Goal: Task Accomplishment & Management: Manage account settings

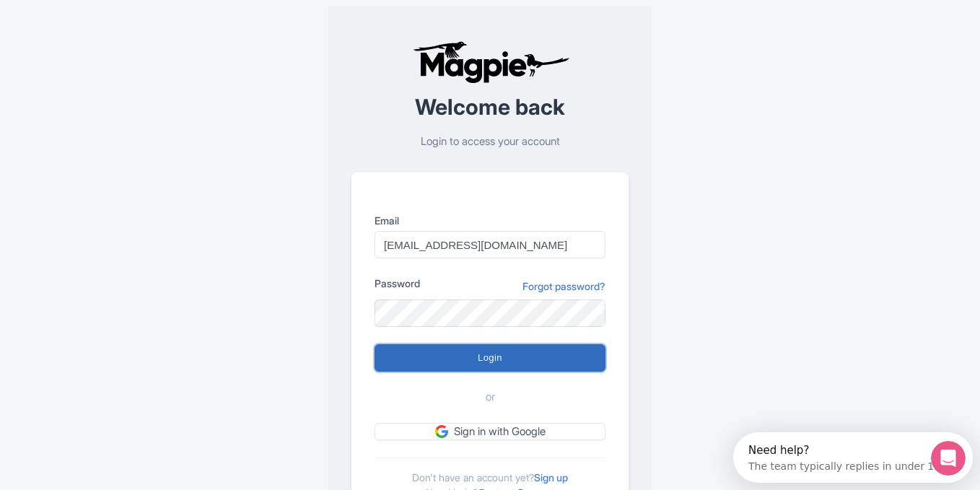
click at [468, 357] on input "Login" at bounding box center [490, 357] width 231 height 27
type input "Logging in..."
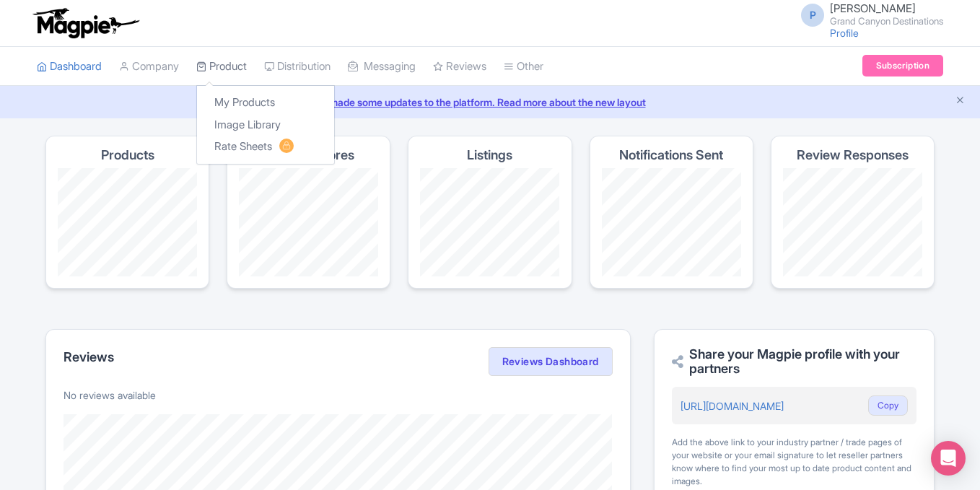
click at [242, 71] on link "Product" at bounding box center [221, 67] width 51 height 40
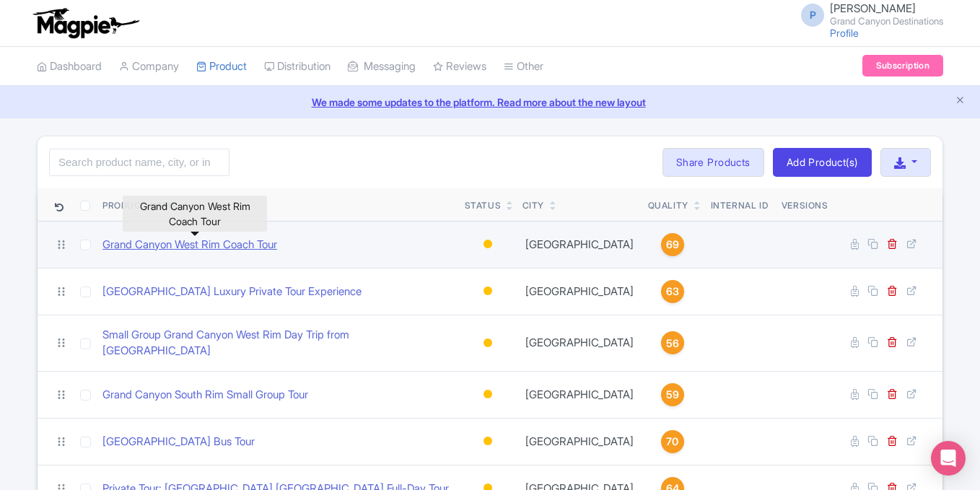
click at [224, 246] on link "Grand Canyon West Rim Coach Tour" at bounding box center [189, 245] width 175 height 17
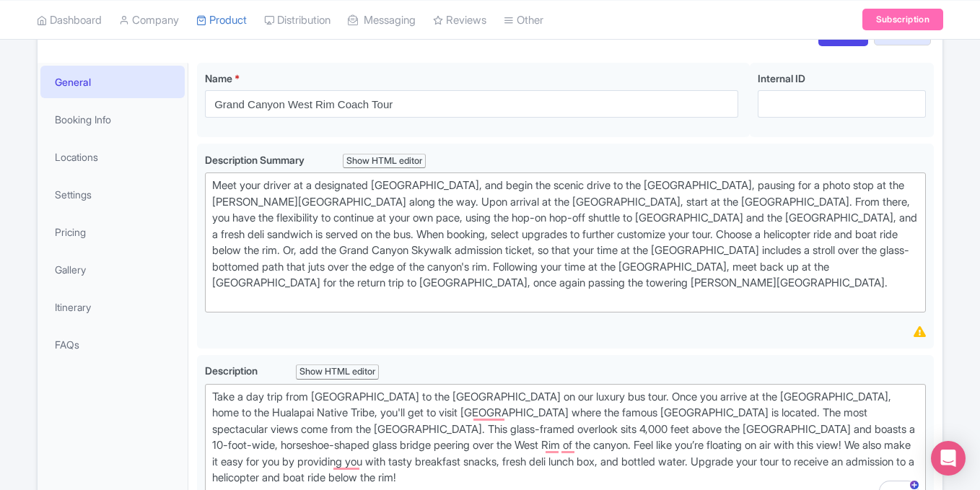
scroll to position [144, 0]
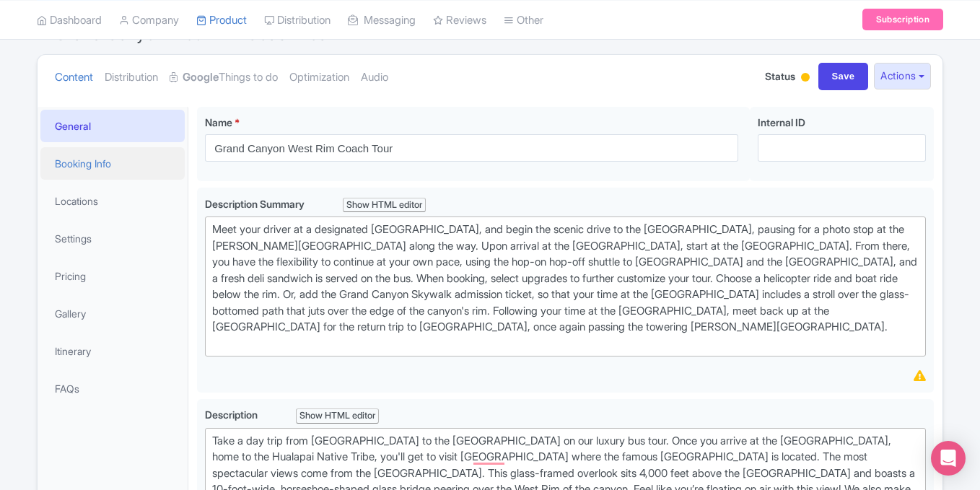
click at [112, 167] on link "Booking Info" at bounding box center [112, 163] width 144 height 32
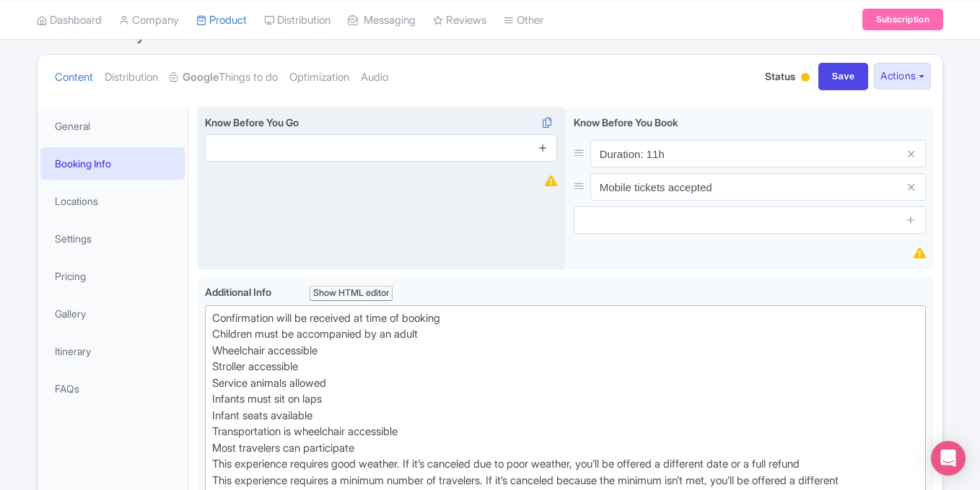
click at [542, 146] on icon at bounding box center [543, 147] width 11 height 11
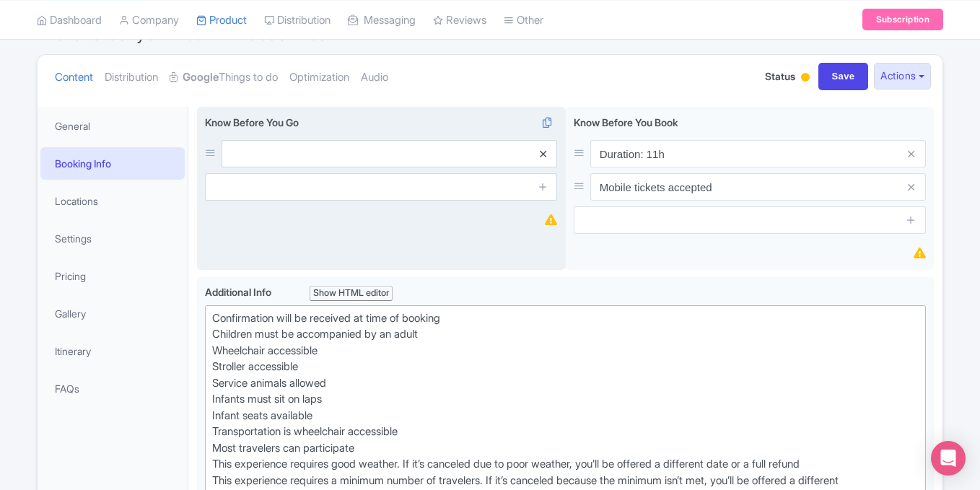
click at [543, 151] on icon at bounding box center [543, 154] width 6 height 11
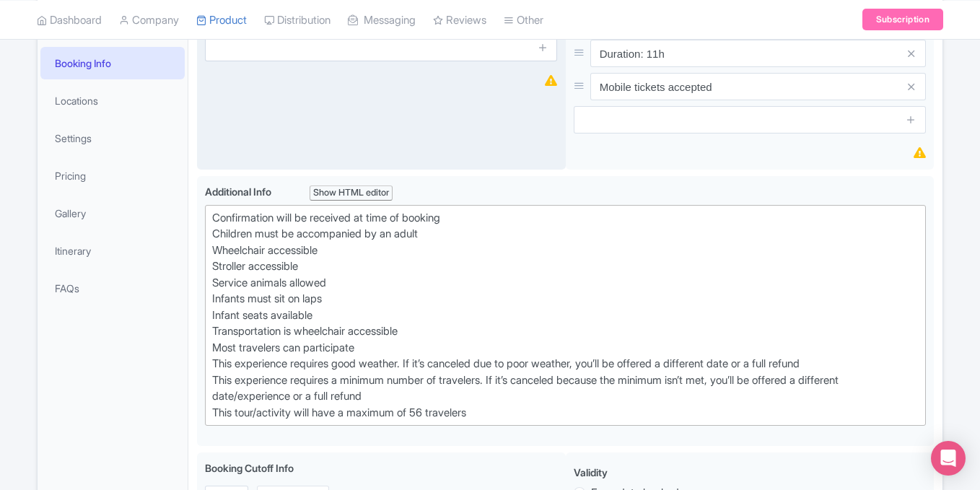
scroll to position [220, 0]
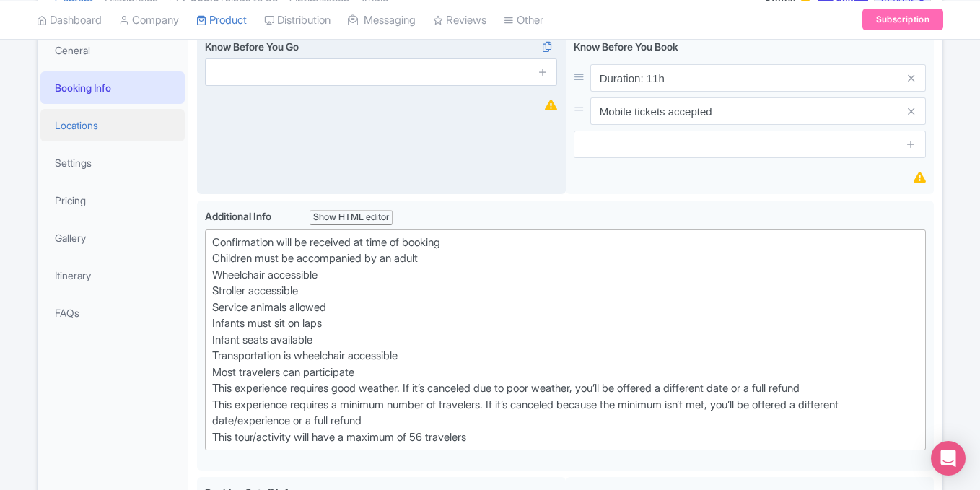
click at [91, 121] on link "Locations" at bounding box center [112, 125] width 144 height 32
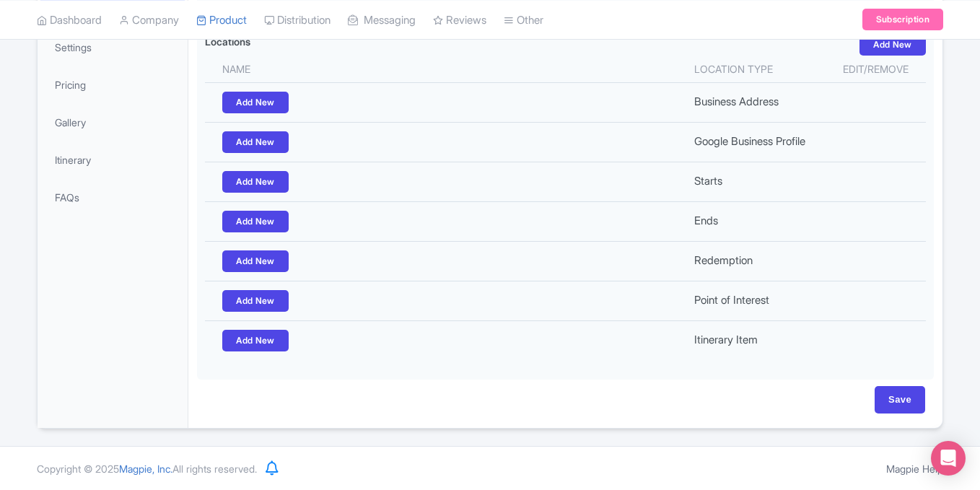
scroll to position [250, 0]
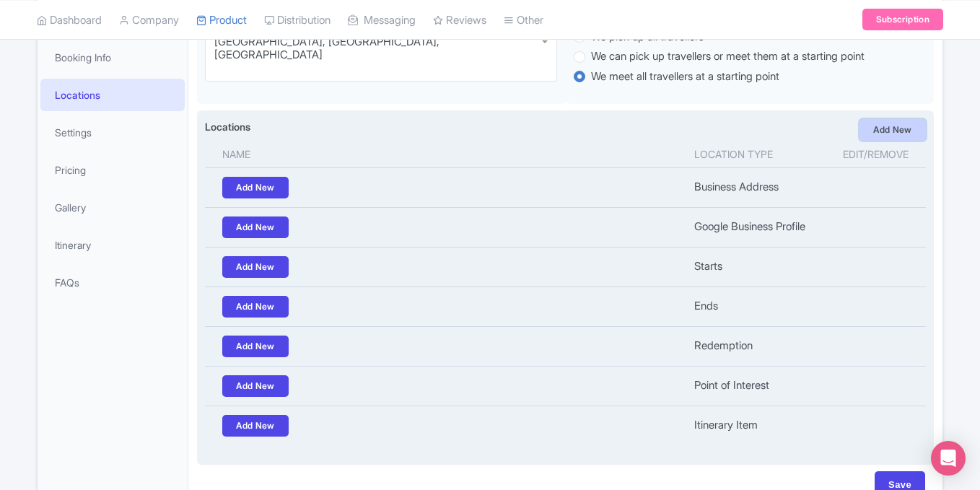
click at [892, 133] on link "Add New" at bounding box center [893, 130] width 66 height 22
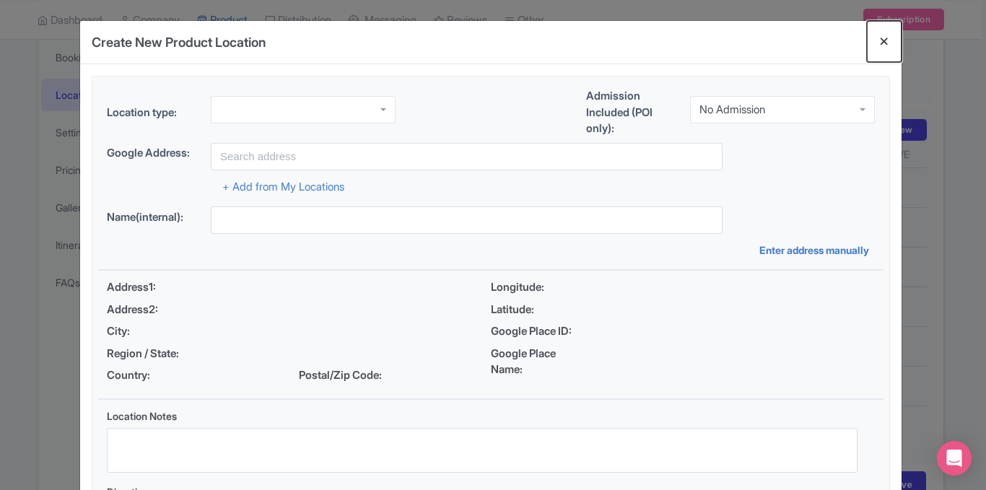
click at [880, 39] on button "Close" at bounding box center [884, 41] width 35 height 41
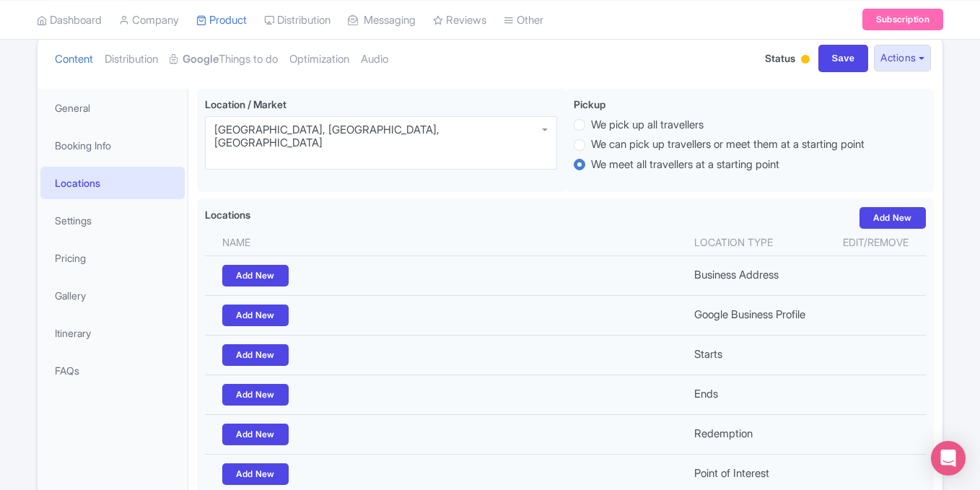
scroll to position [164, 0]
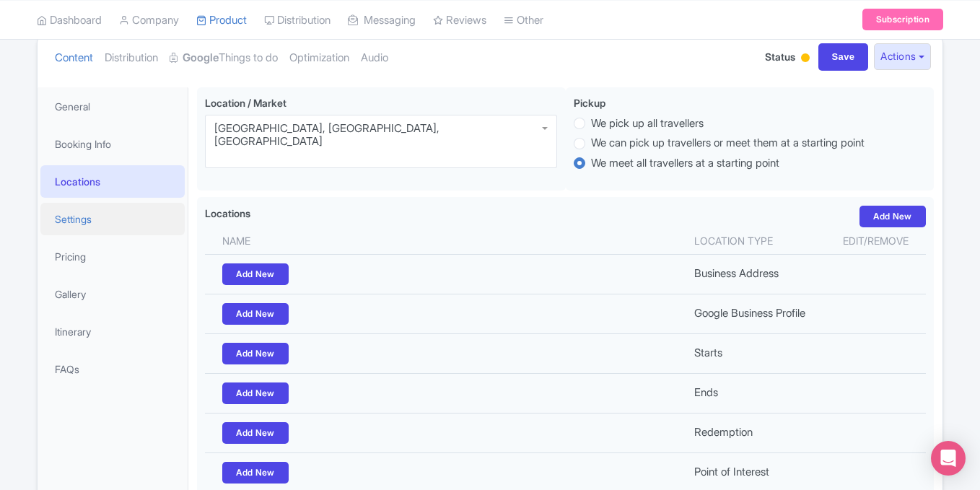
click at [97, 224] on link "Settings" at bounding box center [112, 219] width 144 height 32
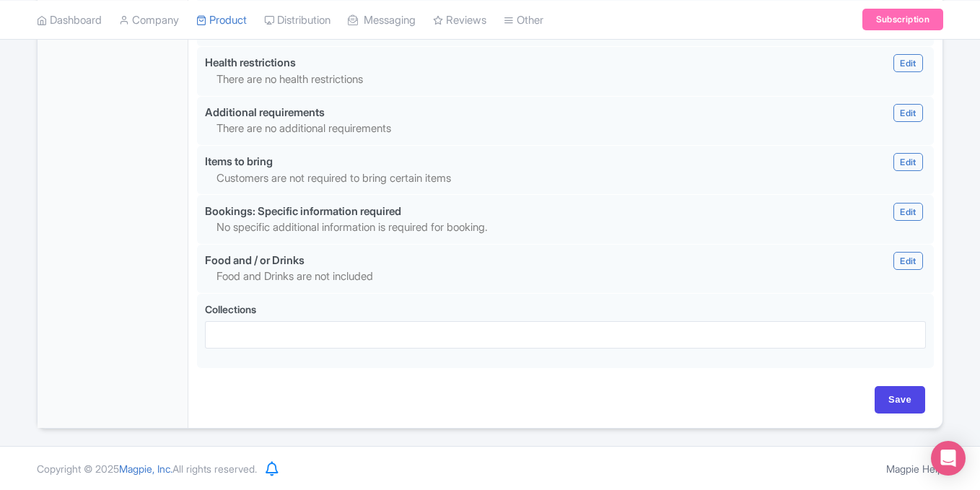
scroll to position [0, 0]
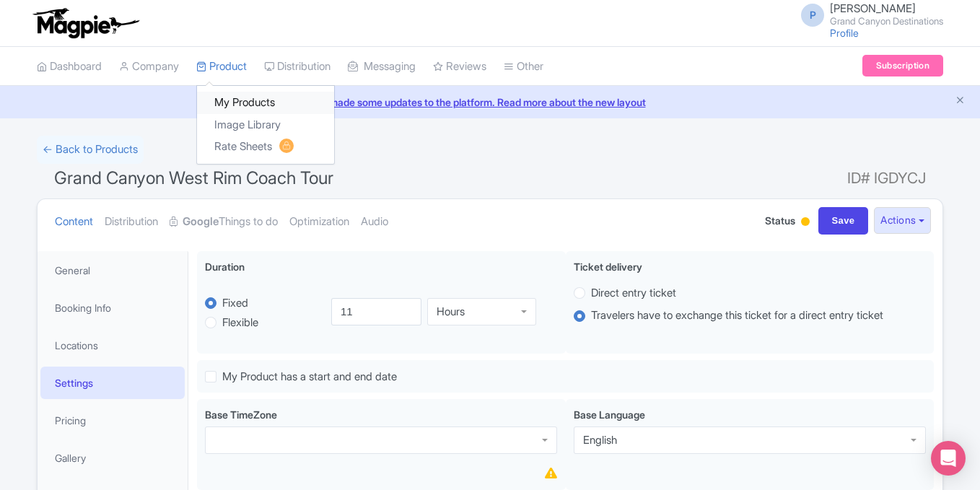
click at [228, 101] on link "My Products" at bounding box center [265, 103] width 137 height 22
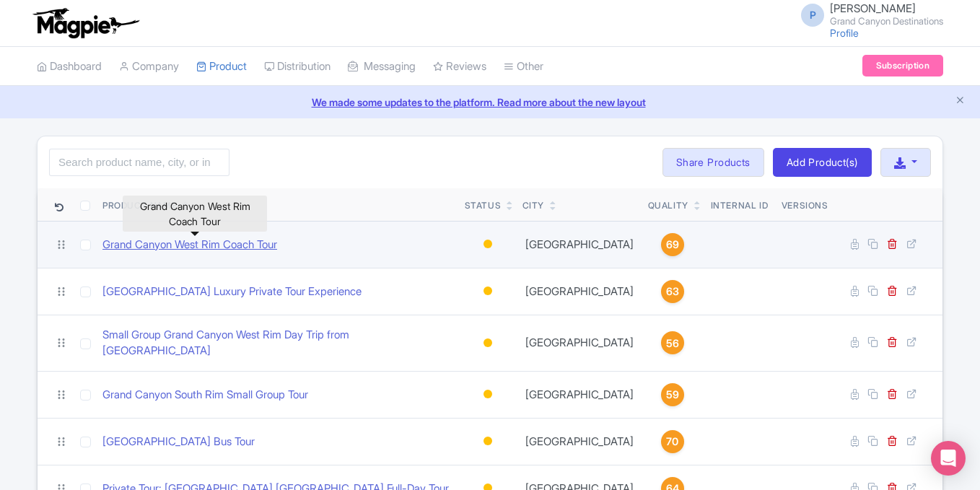
click at [194, 243] on link "Grand Canyon West Rim Coach Tour" at bounding box center [189, 245] width 175 height 17
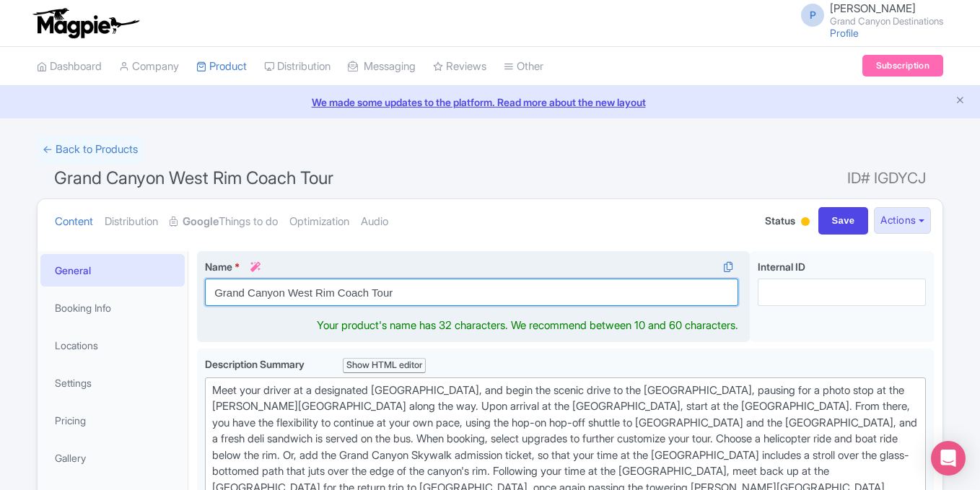
click at [353, 289] on input "Grand Canyon West Rim Coach Tour" at bounding box center [471, 292] width 533 height 27
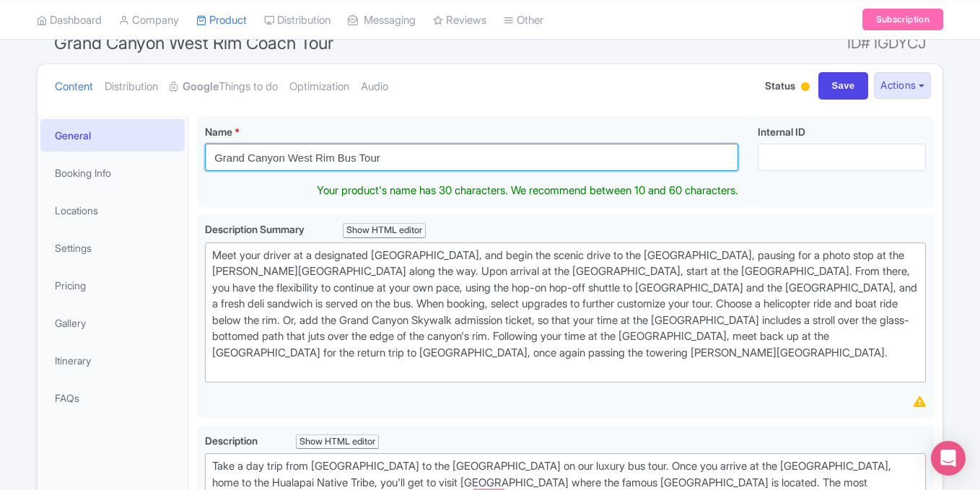
scroll to position [152, 0]
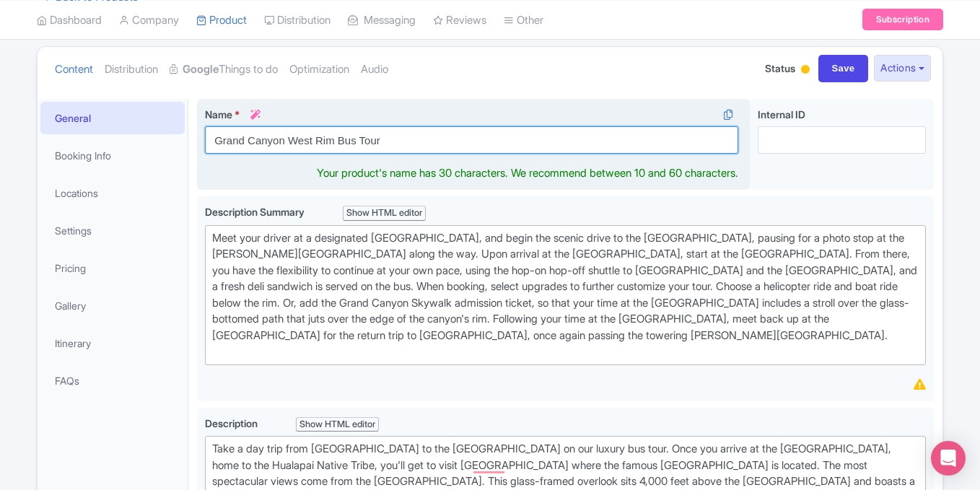
click at [483, 138] on input "Grand Canyon West Rim Bus Tour" at bounding box center [471, 139] width 533 height 27
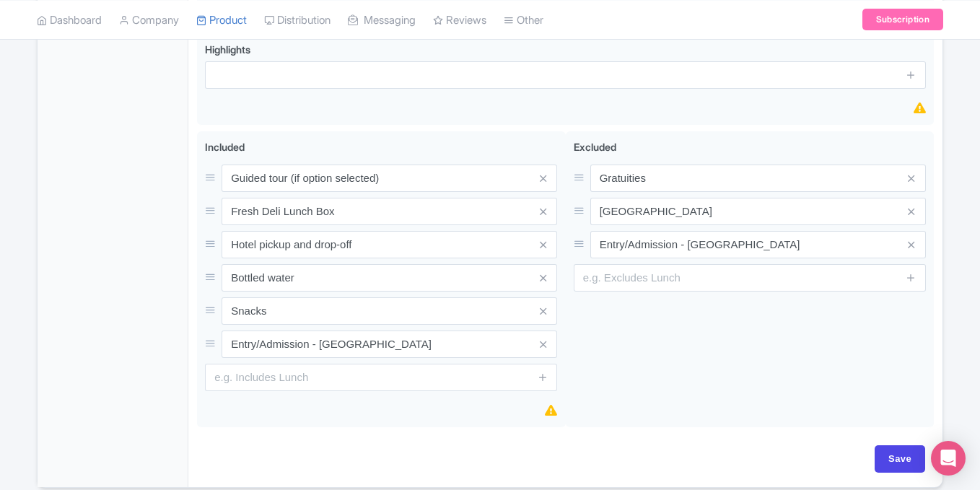
scroll to position [736, 0]
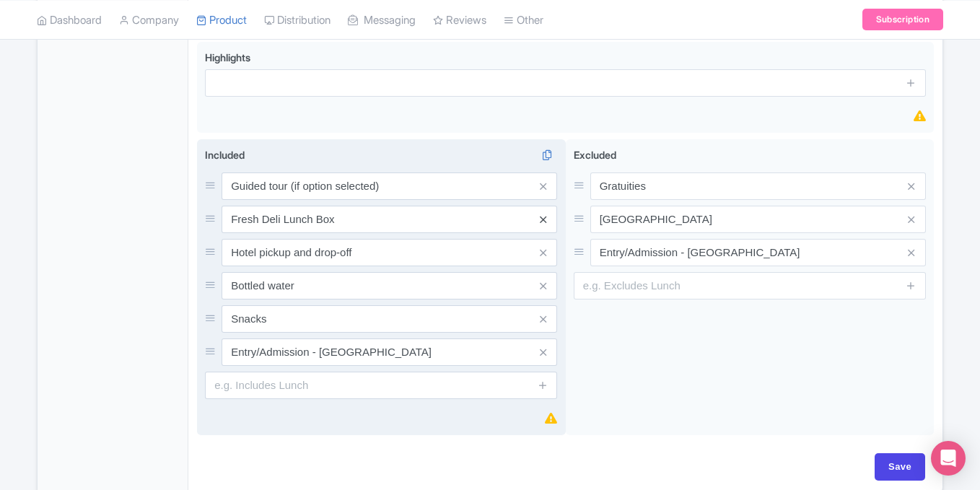
type input "Grand Canyon West Rim Bus Tour"
click at [543, 218] on div "Guided tour (if option selected) Fresh Deli Lunch Box Hotel pickup and drop-off…" at bounding box center [381, 268] width 352 height 193
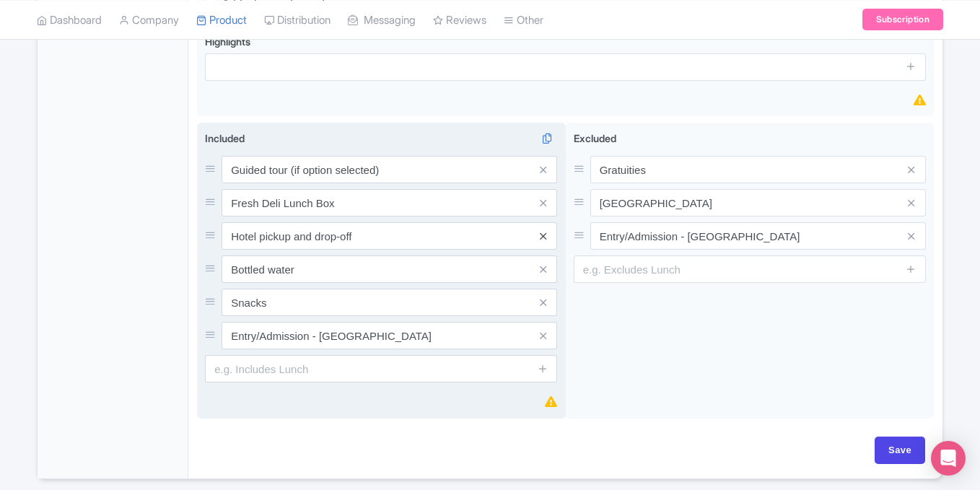
click at [541, 198] on icon at bounding box center [543, 203] width 6 height 11
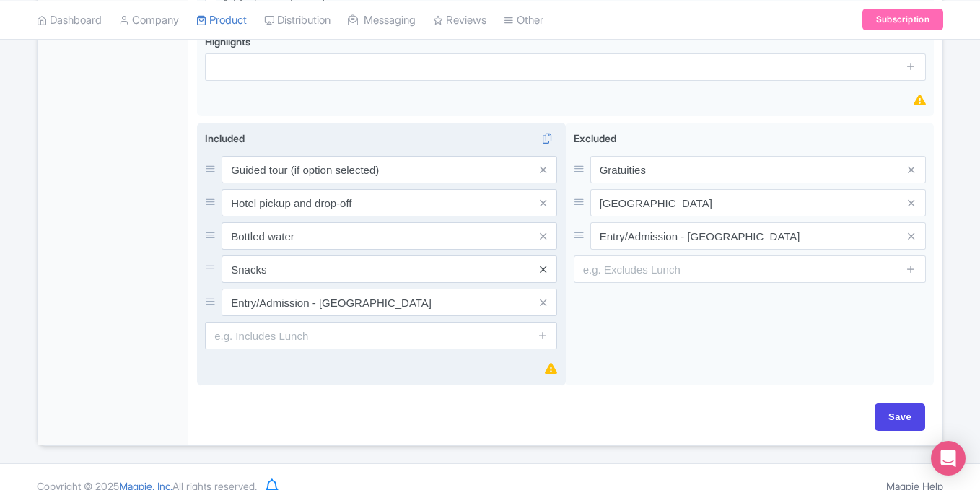
click at [543, 267] on icon at bounding box center [543, 269] width 6 height 11
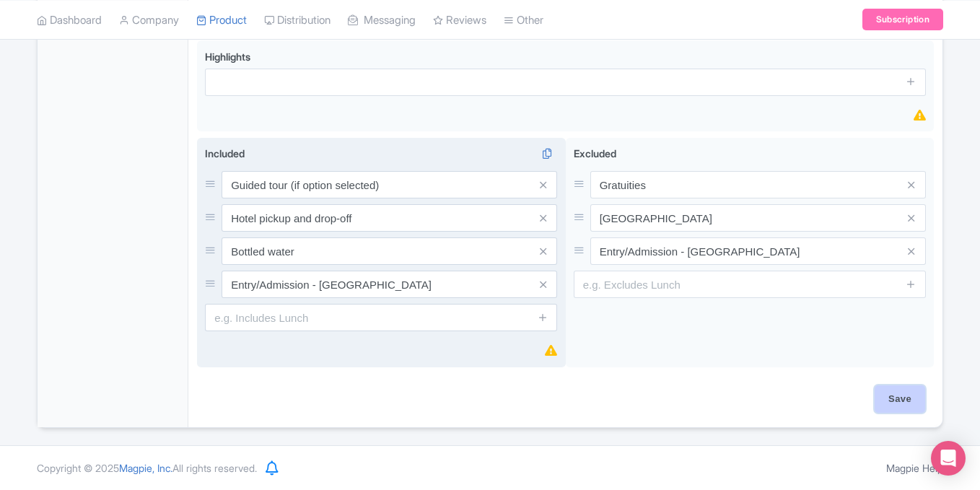
click at [917, 408] on input "Save" at bounding box center [900, 398] width 51 height 27
type input "Saving..."
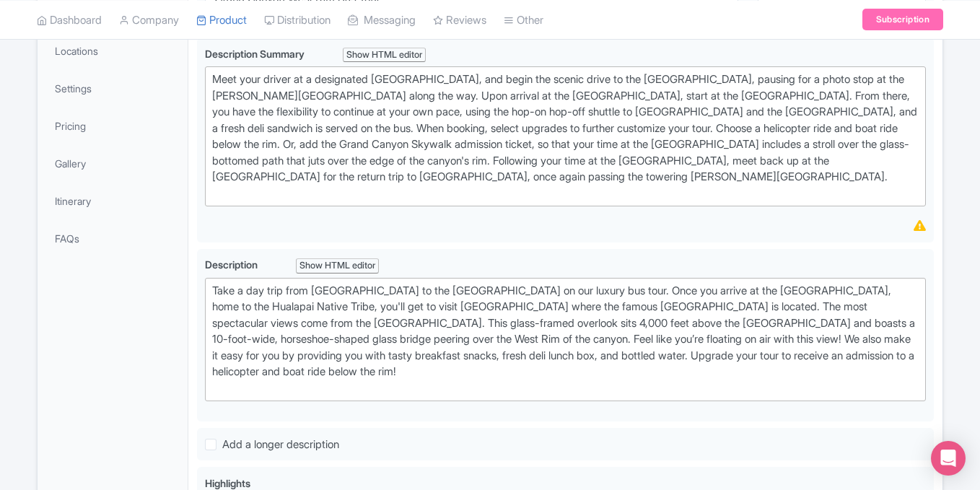
scroll to position [0, 0]
